Goal: Transaction & Acquisition: Purchase product/service

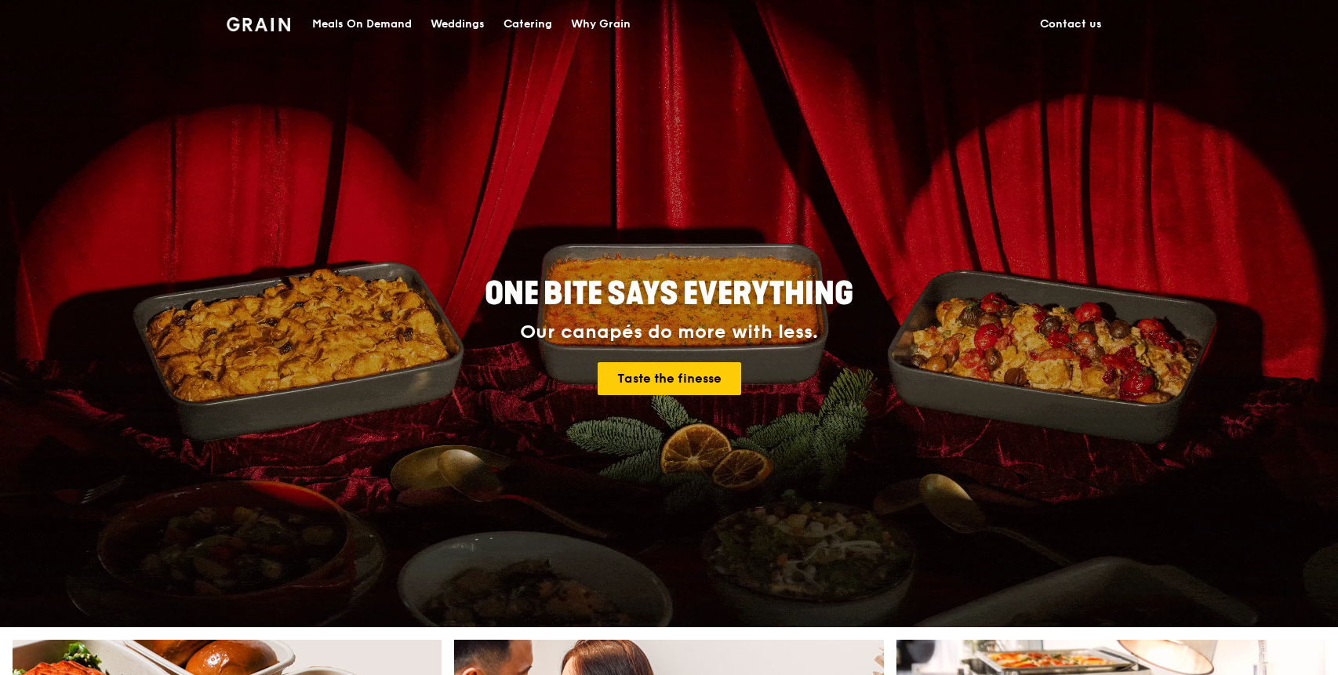
click at [393, 24] on div "Meals On Demand" at bounding box center [362, 24] width 100 height 47
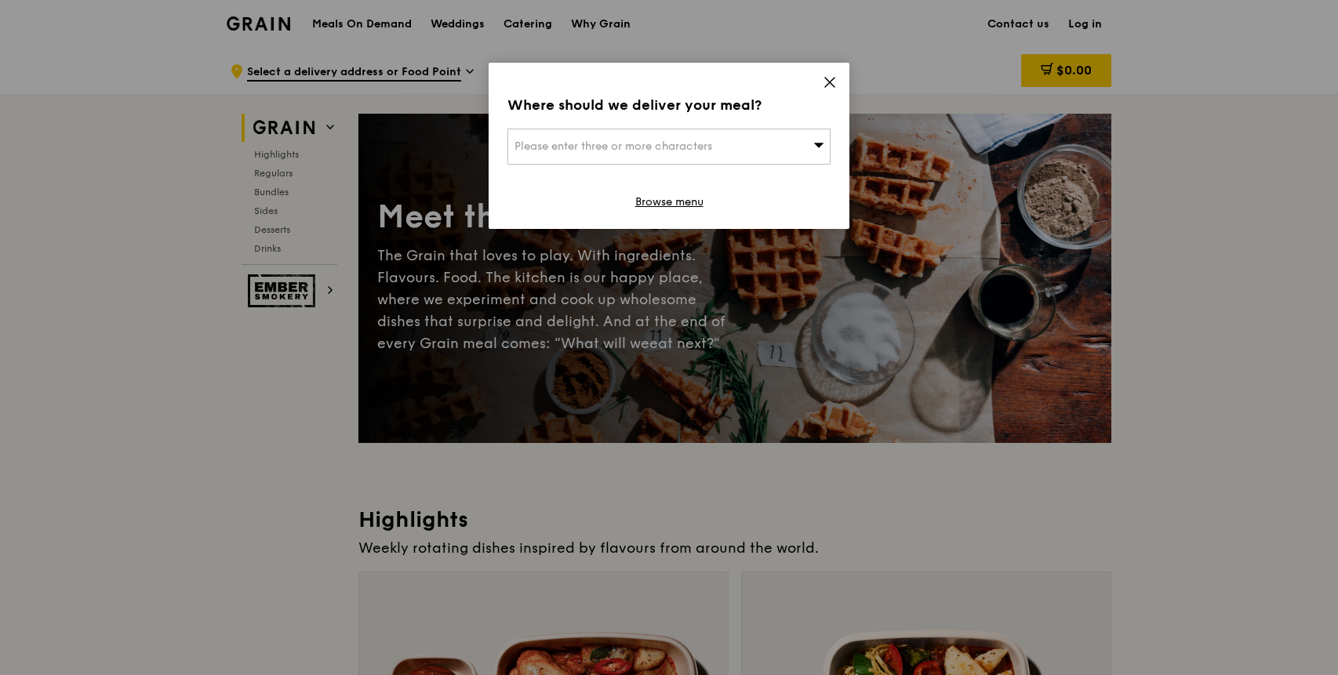
click at [650, 147] on span "Please enter three or more characters" at bounding box center [613, 146] width 198 height 13
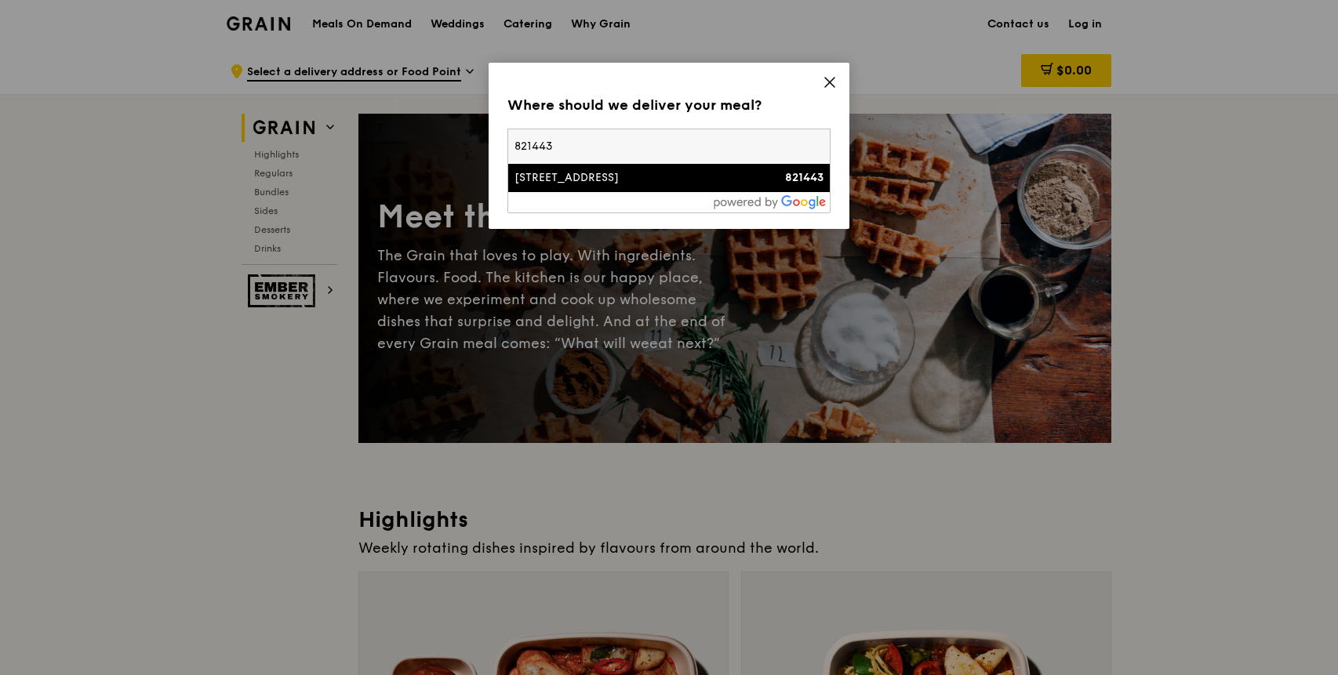
type input "821443"
click at [665, 184] on div "[STREET_ADDRESS]" at bounding box center [630, 178] width 232 height 16
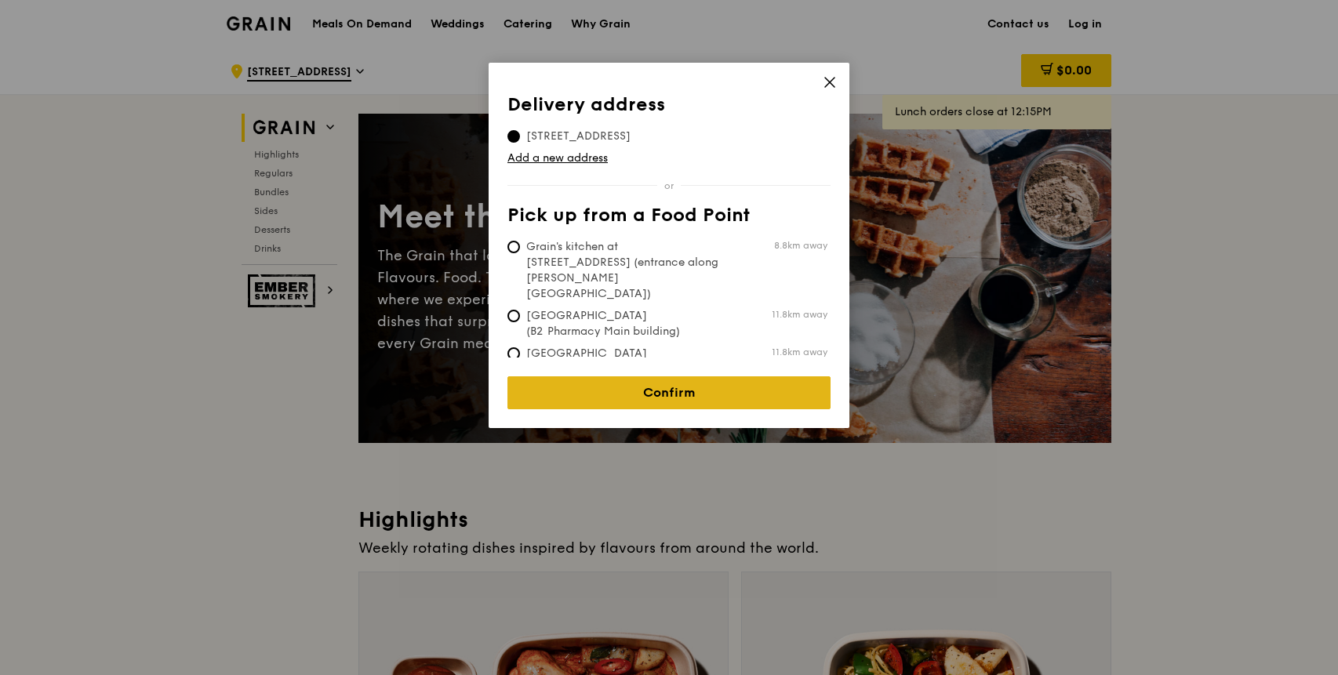
click at [646, 397] on link "Confirm" at bounding box center [668, 392] width 323 height 33
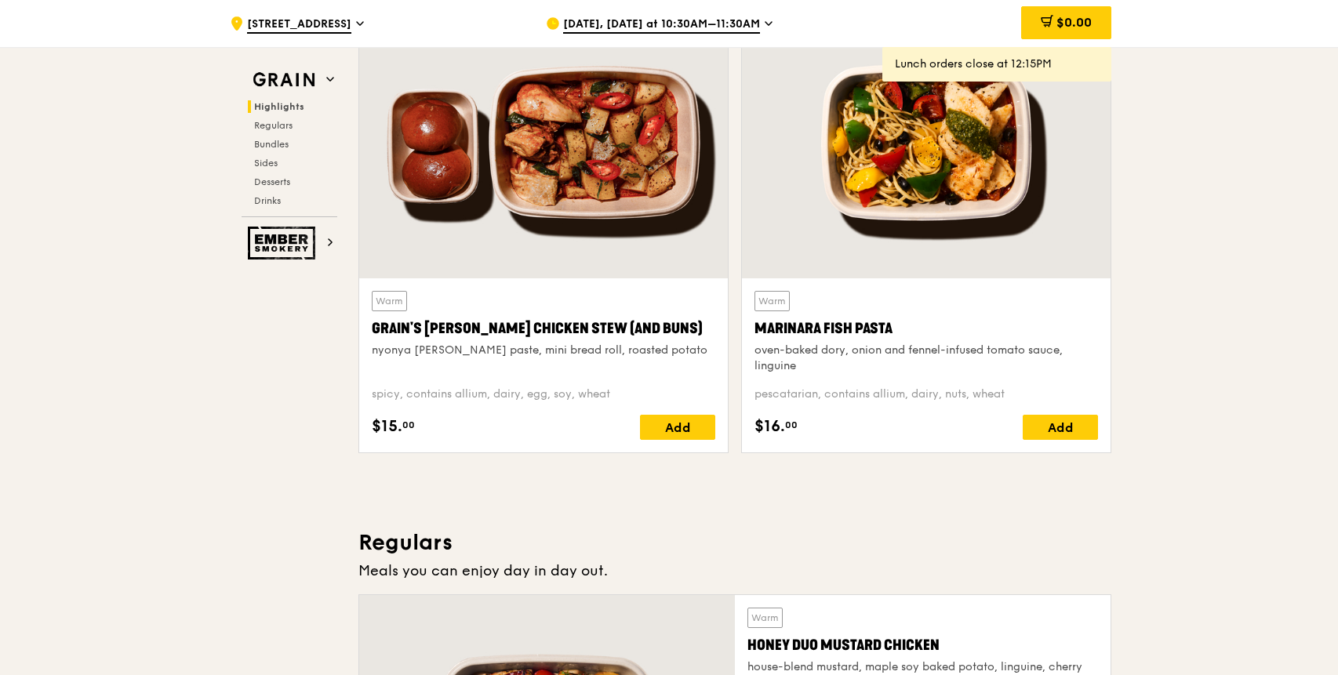
scroll to position [1080, 0]
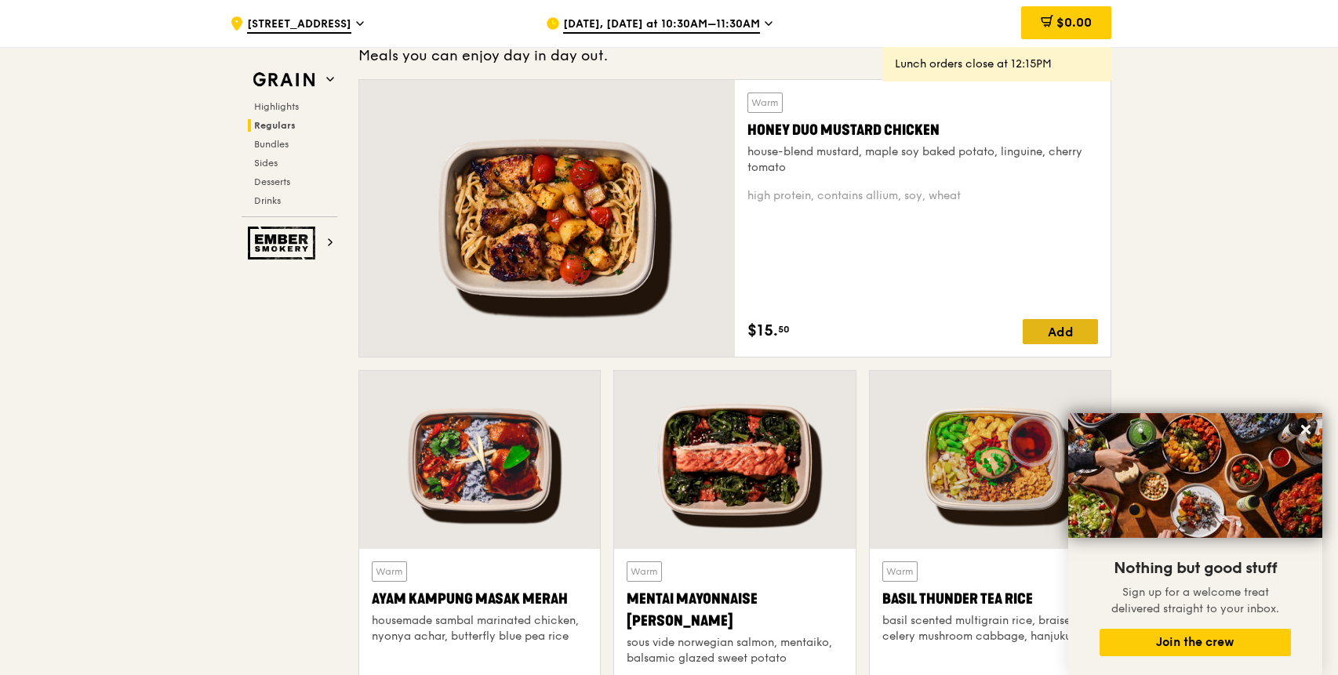
click at [1076, 326] on div "Add" at bounding box center [1059, 331] width 75 height 25
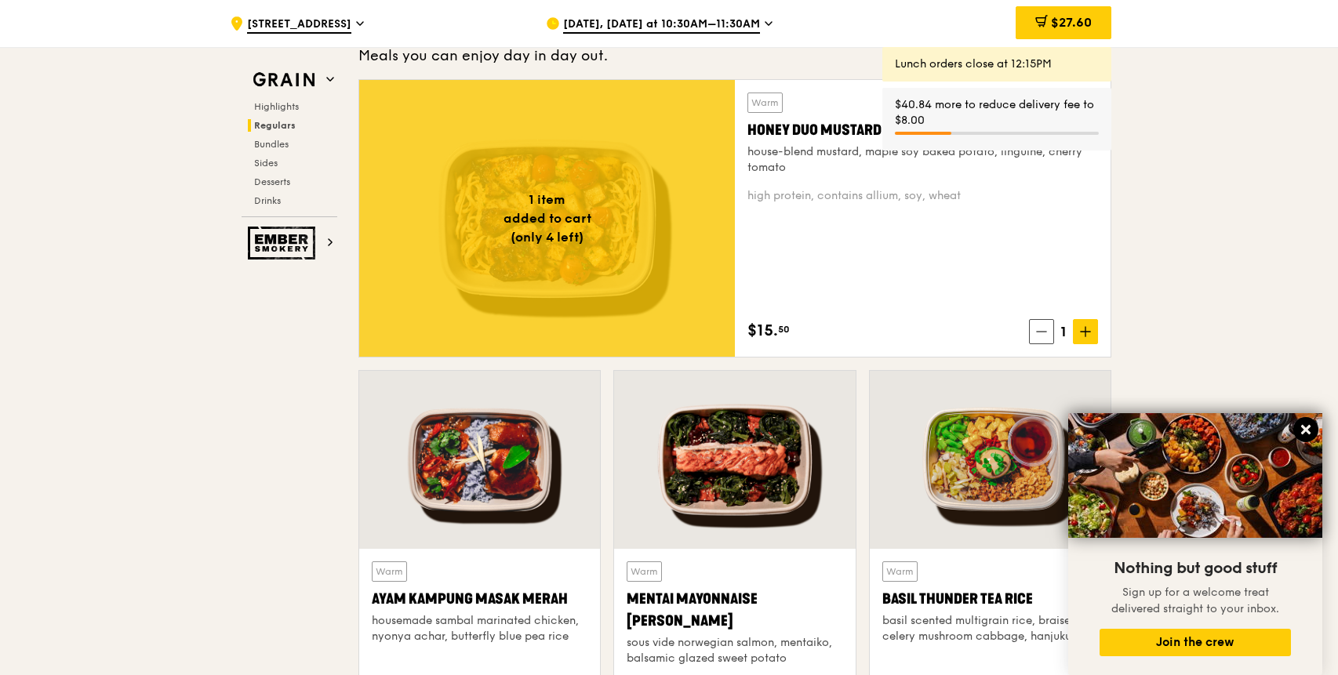
click at [1308, 427] on icon at bounding box center [1305, 429] width 9 height 9
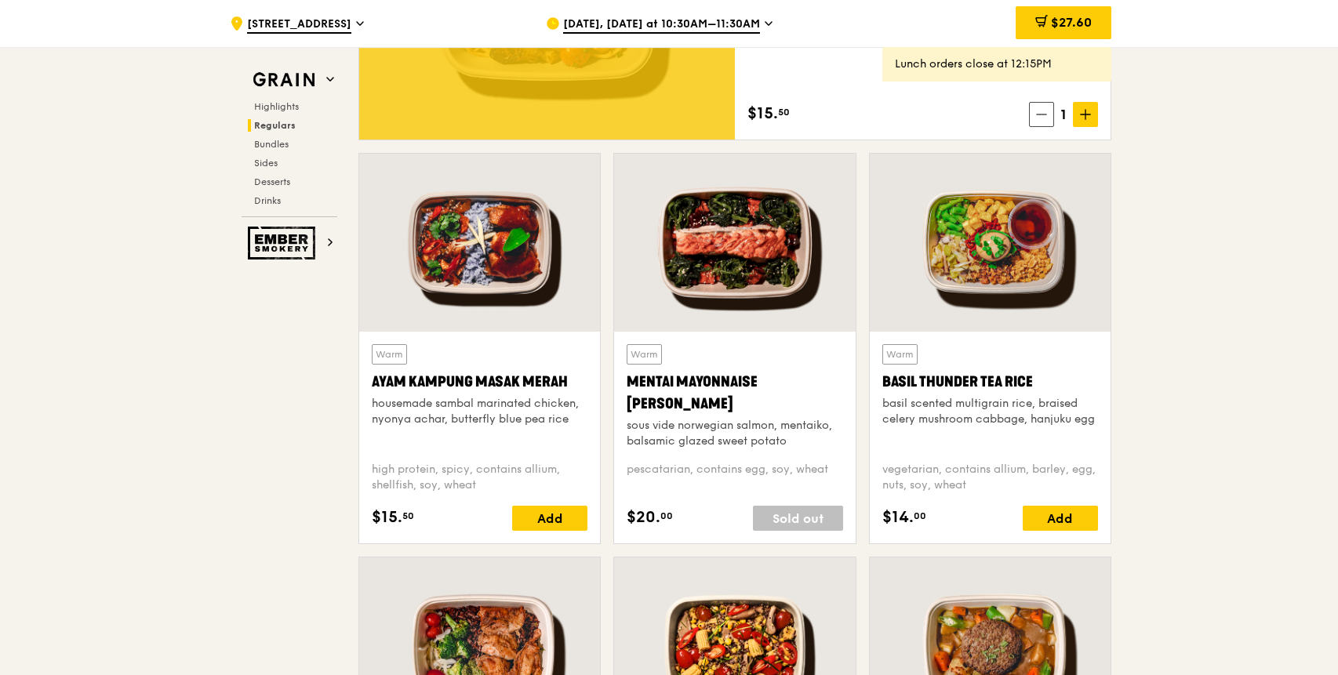
scroll to position [1313, 0]
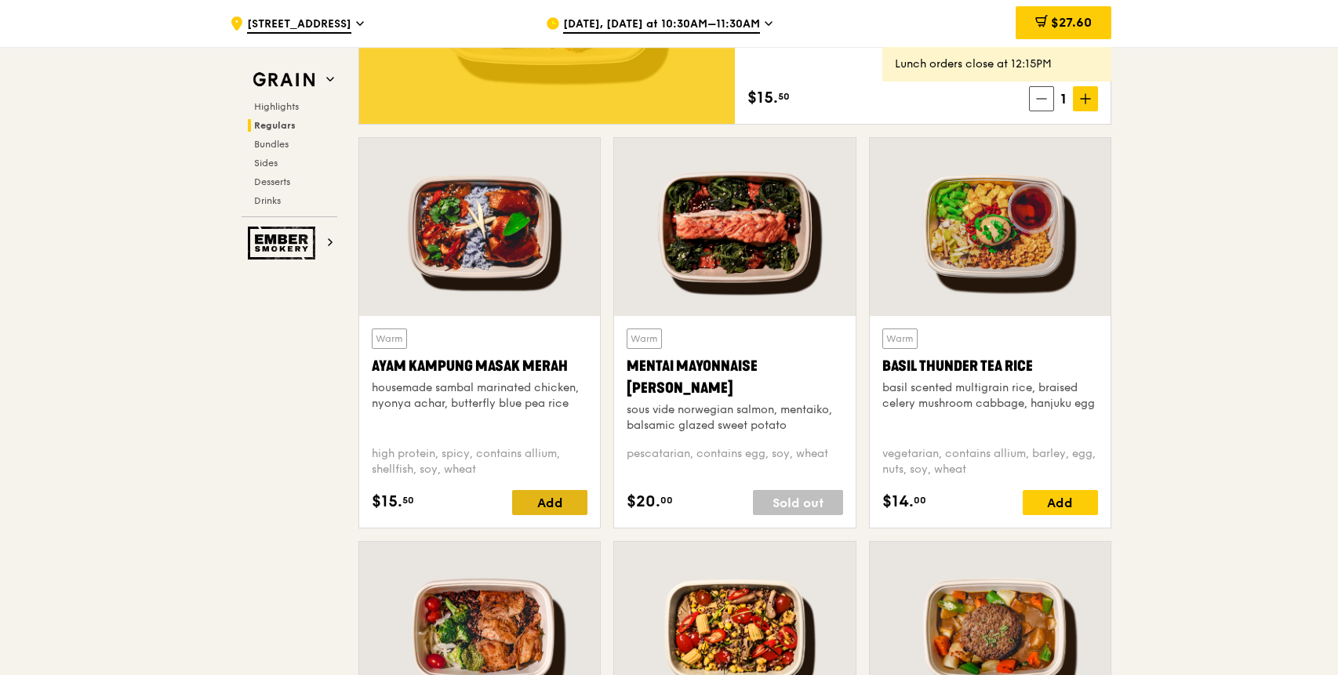
click at [543, 505] on div "Add" at bounding box center [549, 502] width 75 height 25
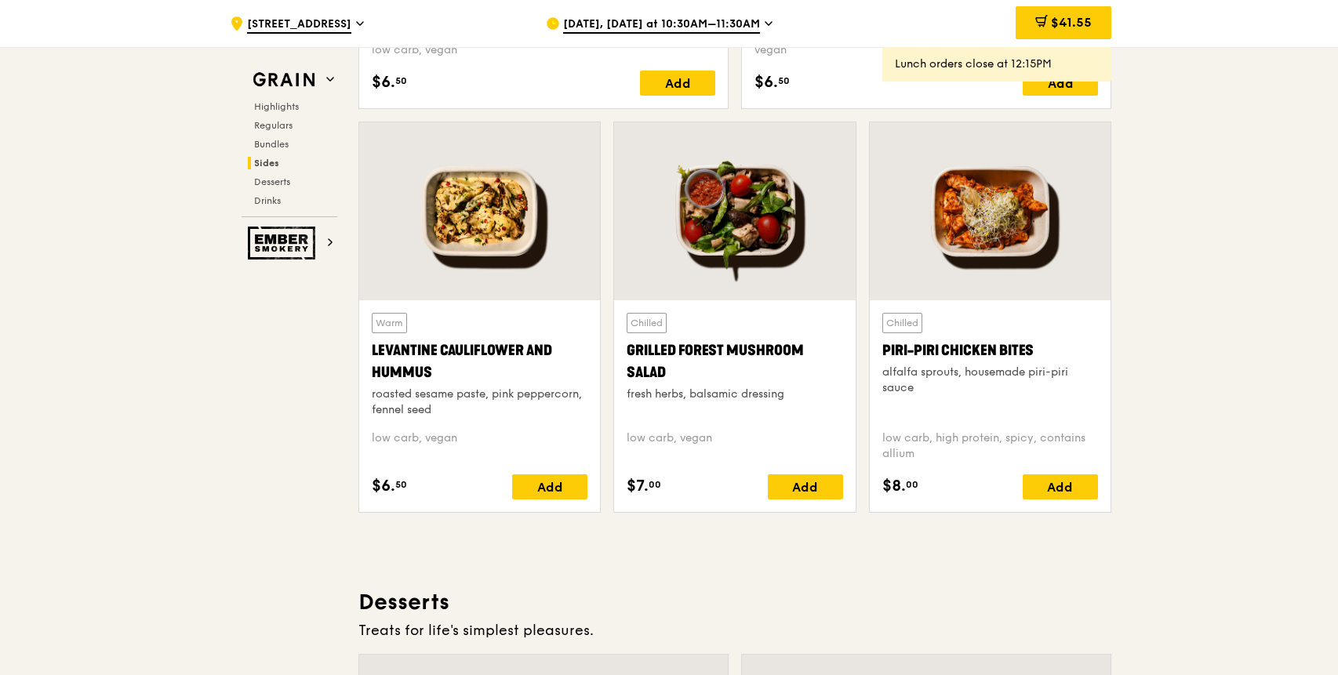
scroll to position [3946, 0]
click at [1054, 485] on div "Add" at bounding box center [1059, 486] width 75 height 25
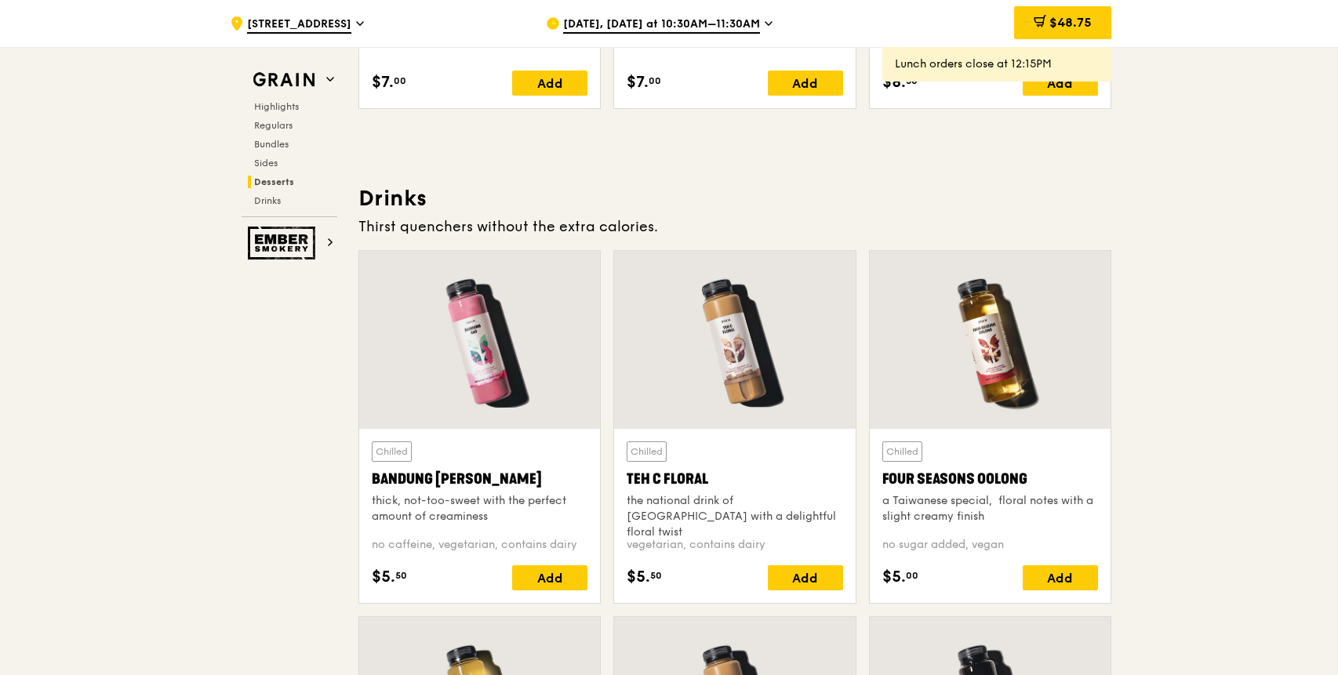
scroll to position [5293, 0]
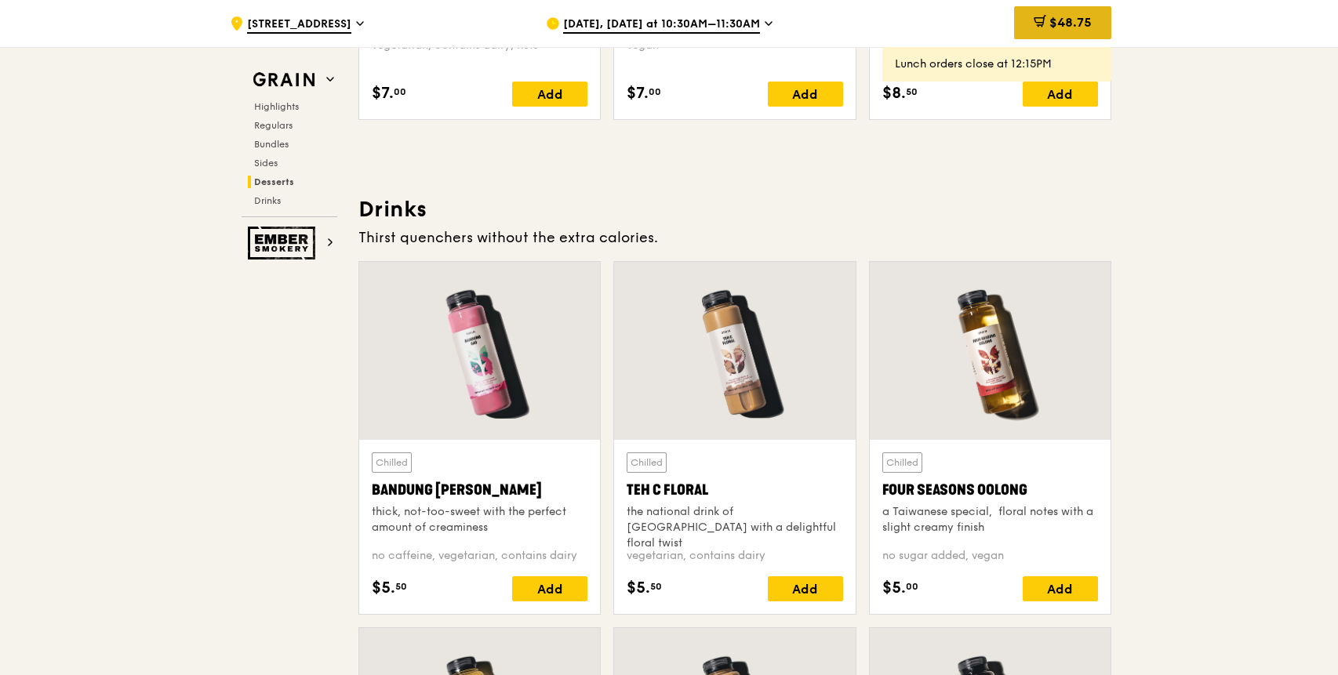
click at [1068, 27] on span "$48.75" at bounding box center [1070, 22] width 42 height 15
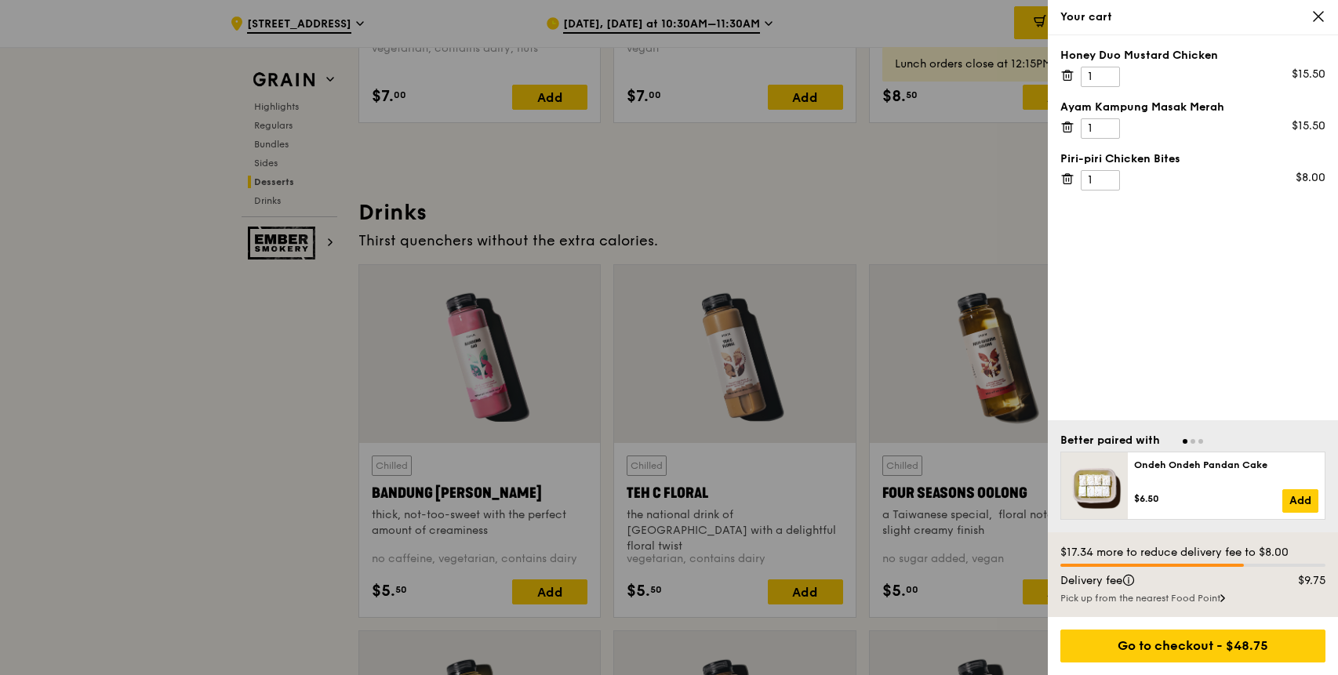
scroll to position [5289, 0]
click at [1193, 599] on div "Pick up from the nearest Food Point" at bounding box center [1192, 598] width 265 height 13
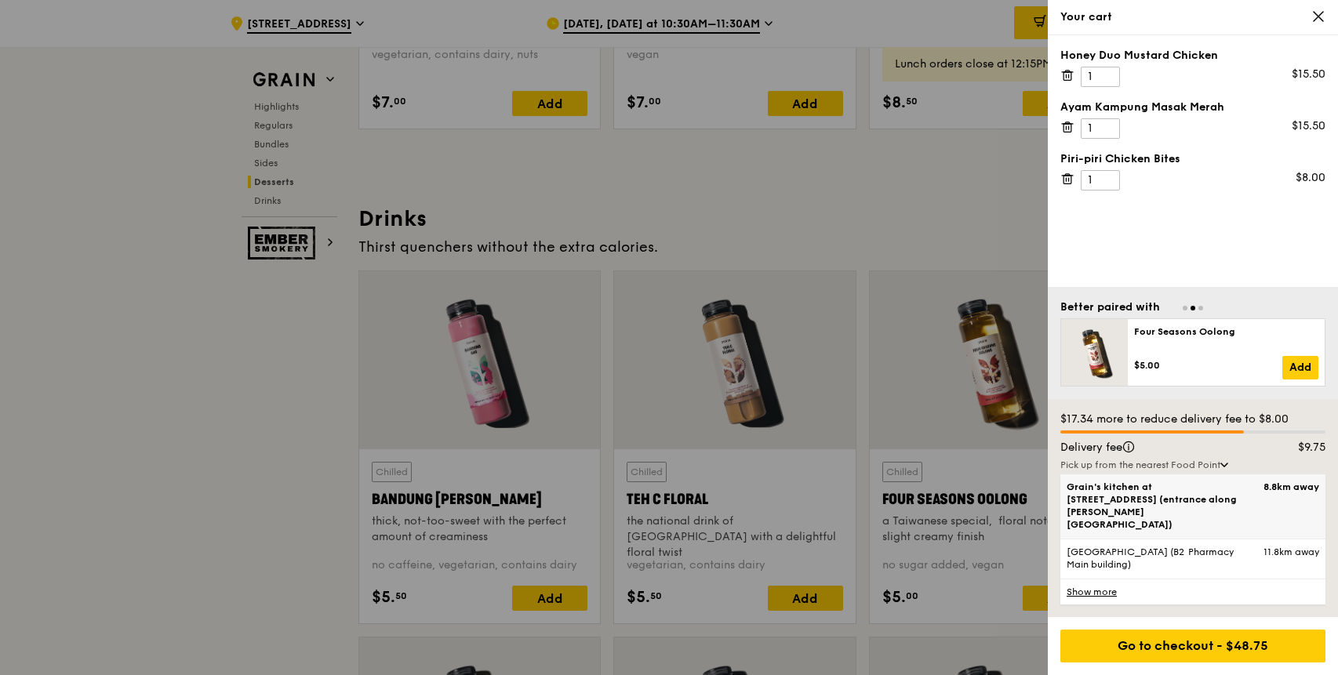
scroll to position [5283, 0]
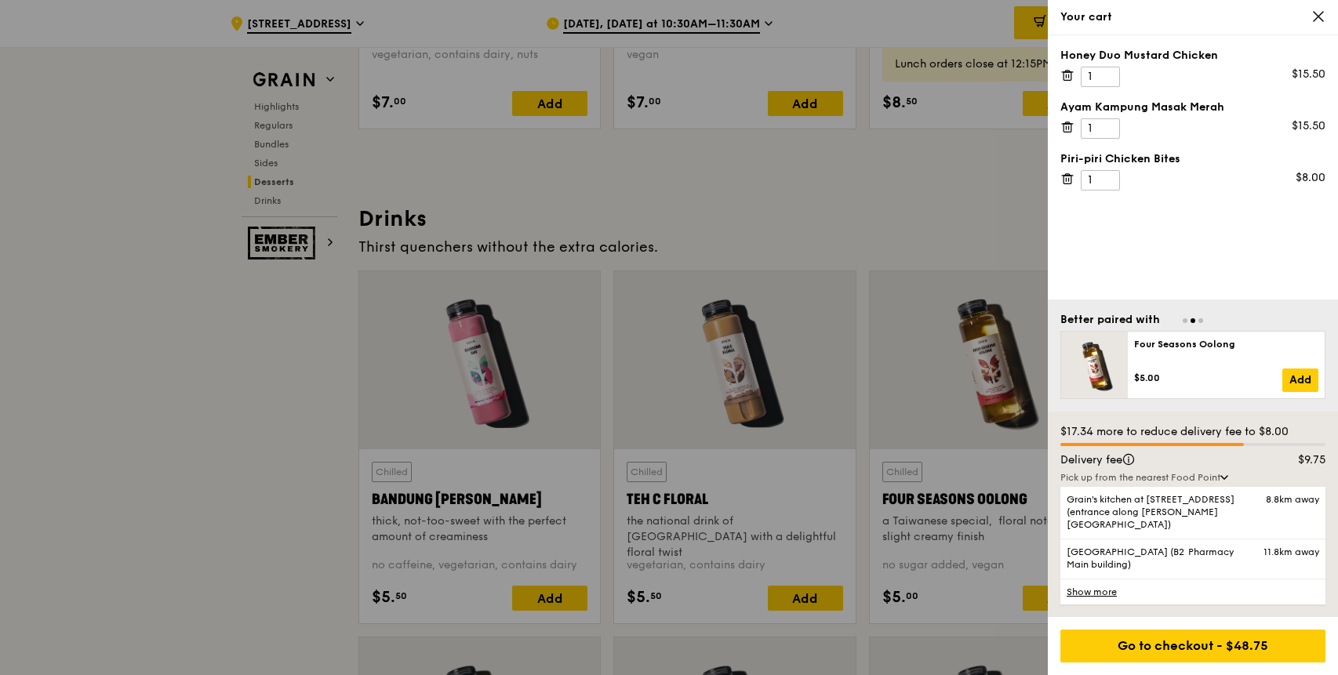
click at [935, 231] on div at bounding box center [669, 337] width 1338 height 675
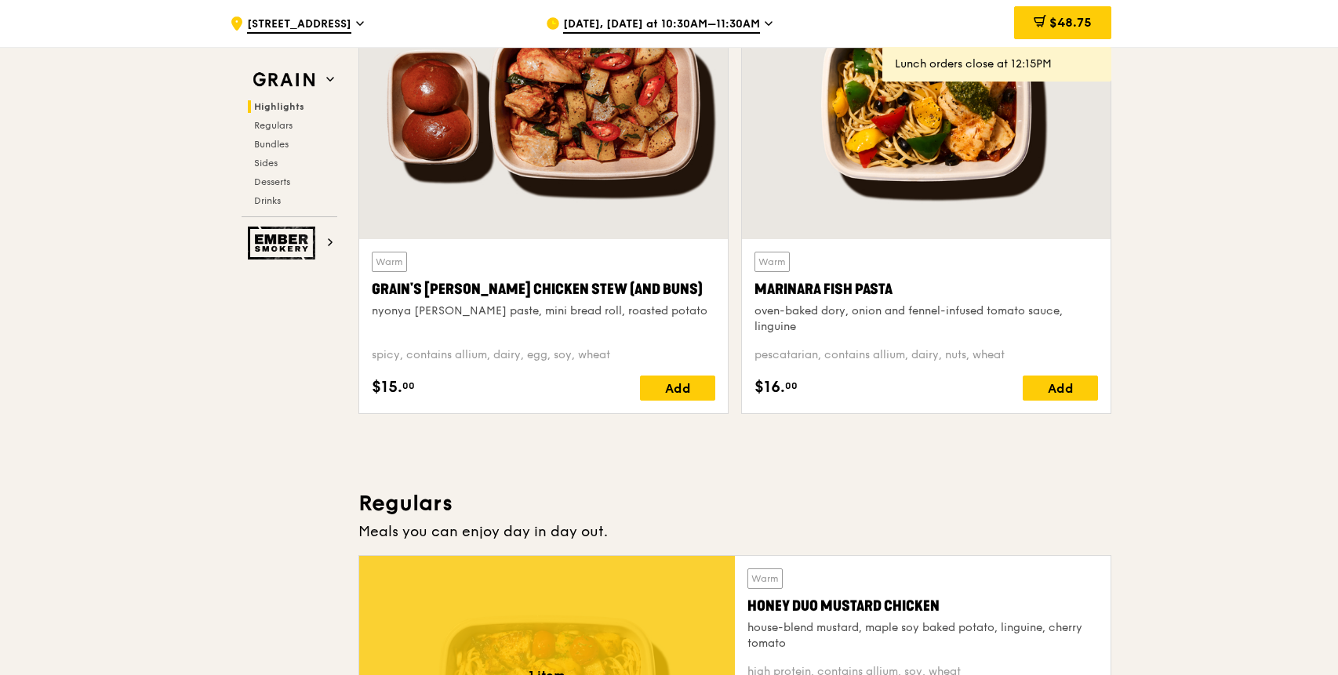
scroll to position [0, 0]
